Goal: Check status: Check status

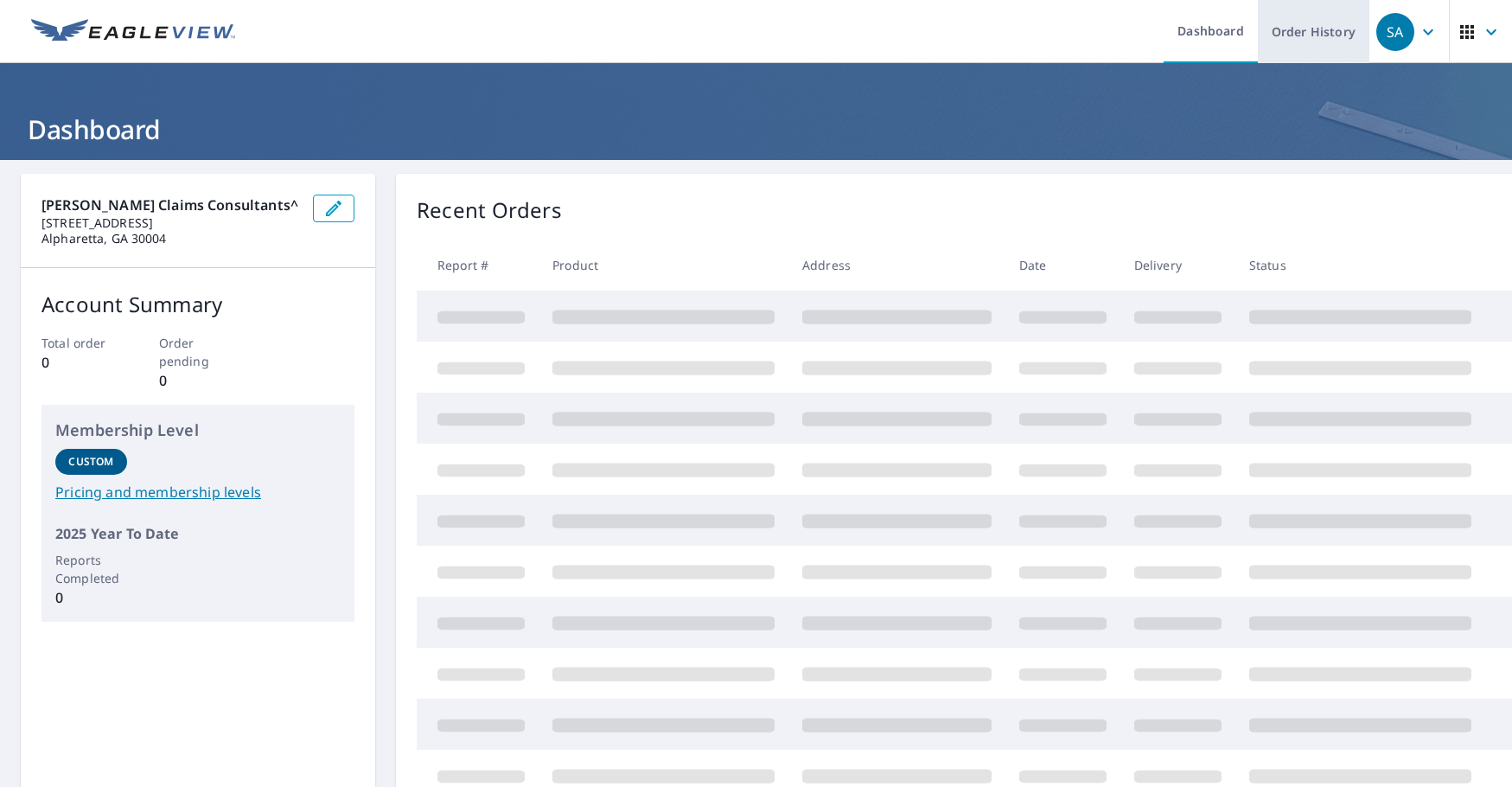
click at [1294, 44] on link "Order History" at bounding box center [1314, 31] width 112 height 63
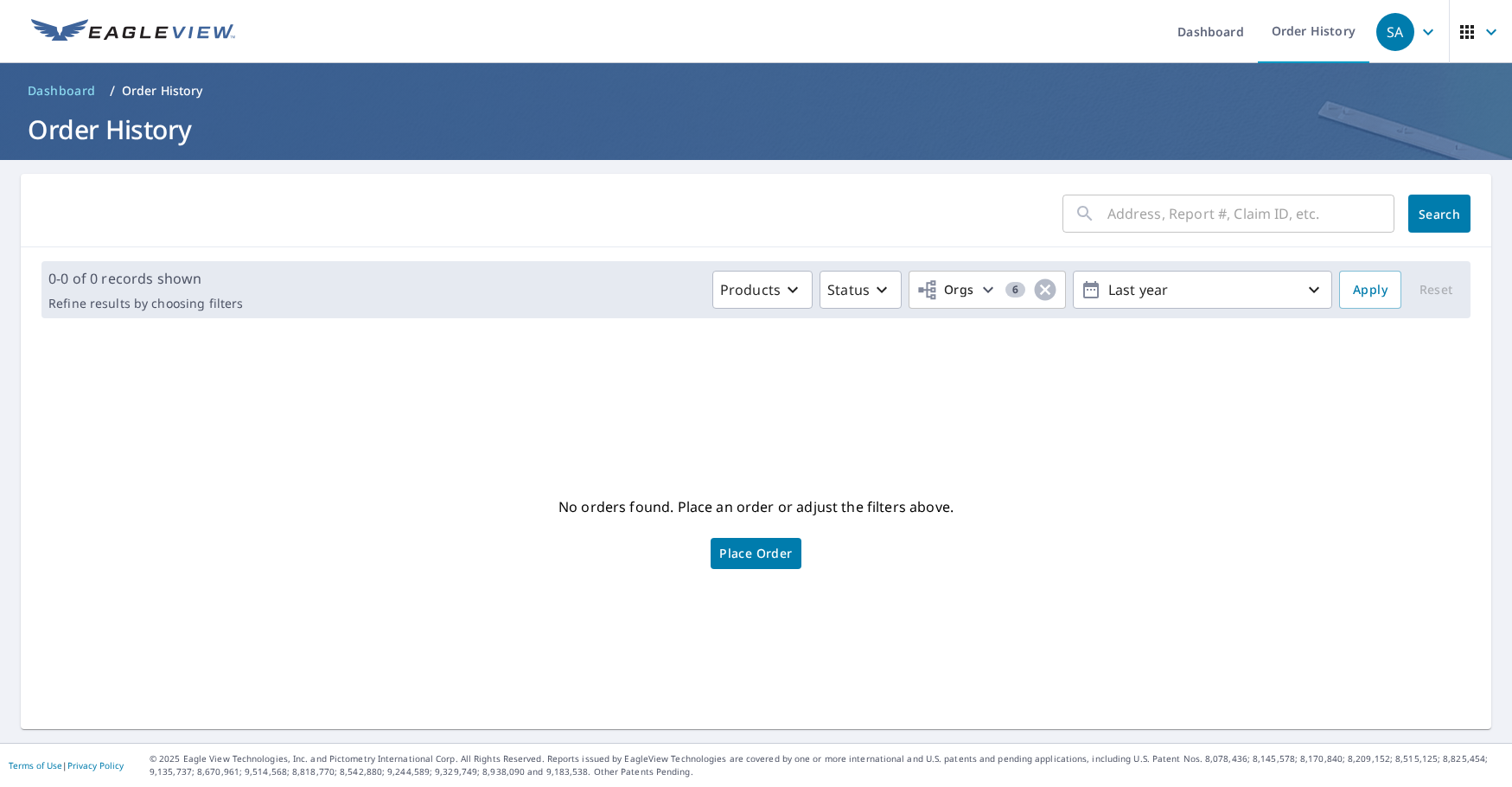
click at [1287, 221] on input "text" at bounding box center [1251, 213] width 287 height 49
paste input "2510010357"
type input "2510010357"
click at [1435, 213] on span "Search" at bounding box center [1440, 214] width 34 height 16
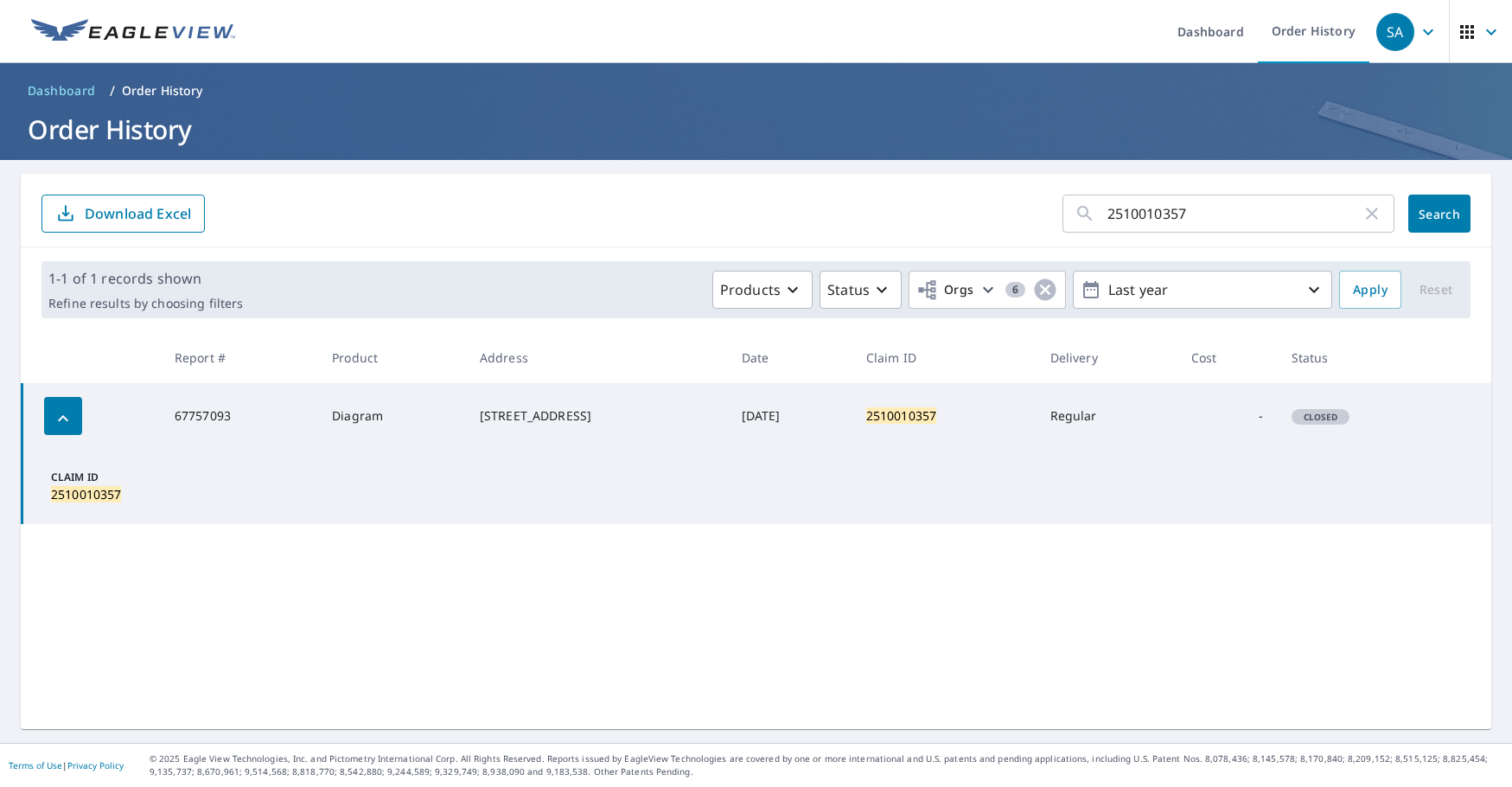
click at [205, 416] on td "67757093" at bounding box center [239, 416] width 157 height 66
drag, startPoint x: 205, startPoint y: 416, endPoint x: 104, endPoint y: 476, distance: 117.5
click at [104, 476] on p "Claim ID" at bounding box center [99, 477] width 97 height 15
click at [838, 584] on div "2510010357 ​ Search Download Excel 1-1 of 1 records shown Refine results by cho…" at bounding box center [756, 451] width 1471 height 555
